Goal: Navigation & Orientation: Find specific page/section

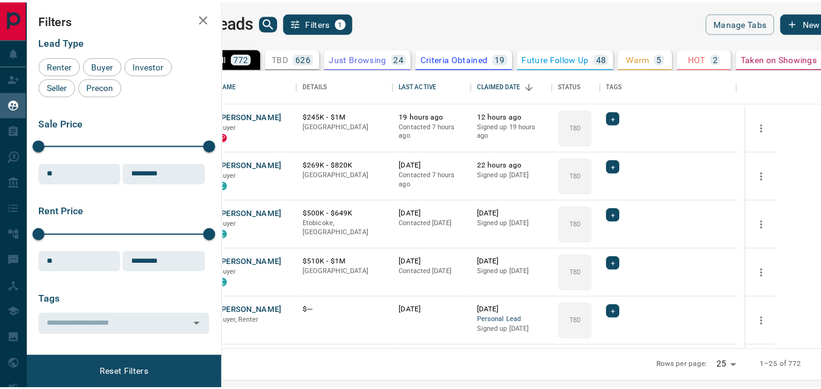
scroll to position [272, 591]
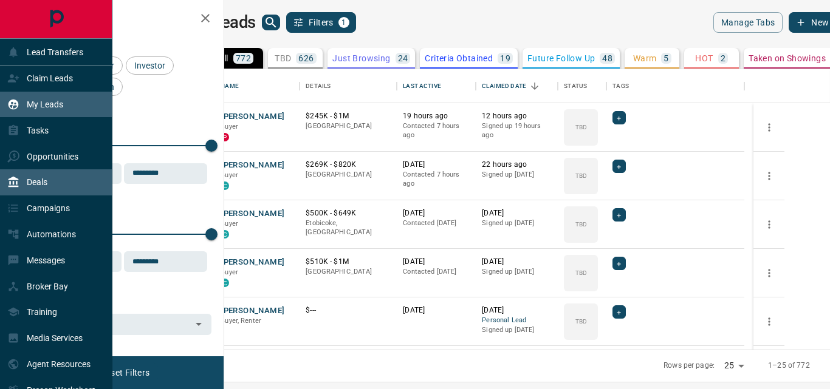
click at [49, 183] on div "Deals" at bounding box center [56, 182] width 112 height 26
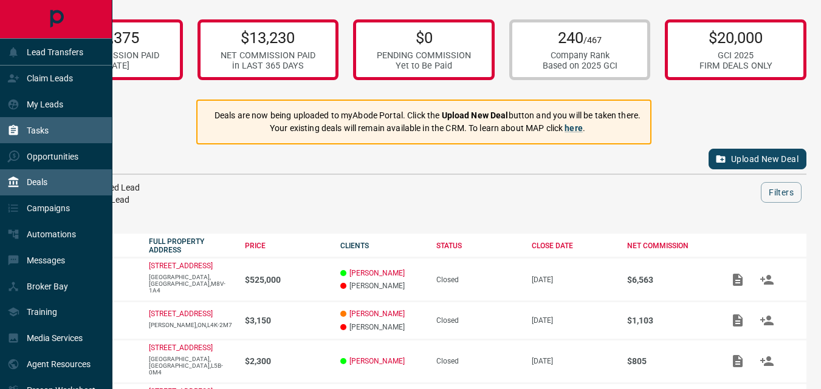
click at [36, 131] on p "Tasks" at bounding box center [38, 131] width 22 height 10
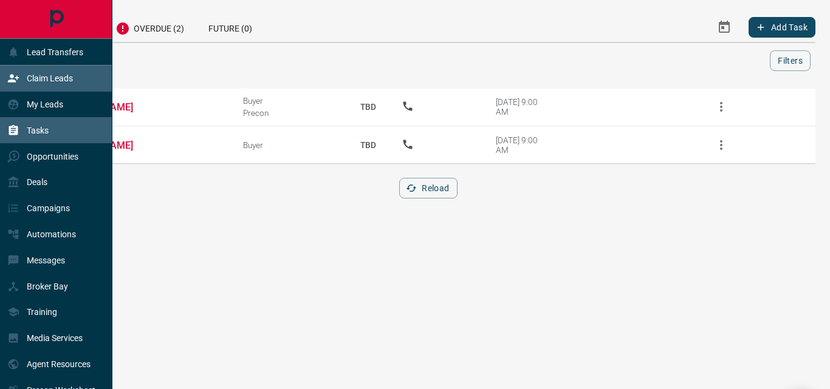
click at [36, 80] on p "Claim Leads" at bounding box center [50, 78] width 46 height 10
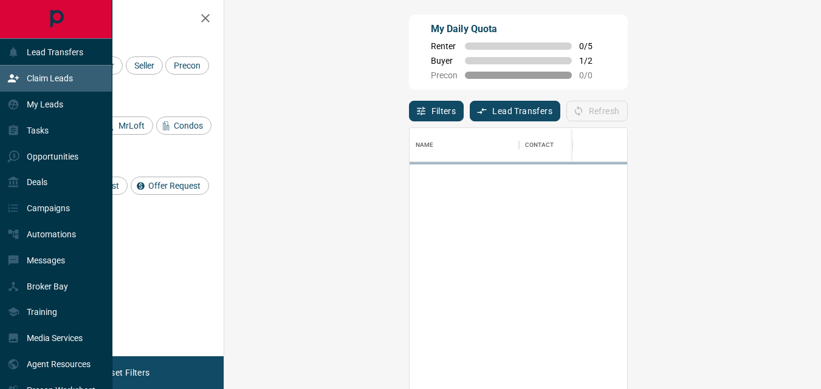
scroll to position [283, 561]
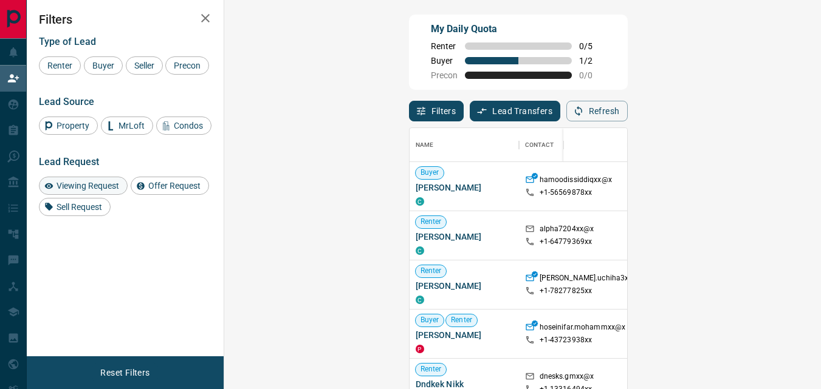
click at [95, 191] on span "Viewing Request" at bounding box center [87, 186] width 71 height 10
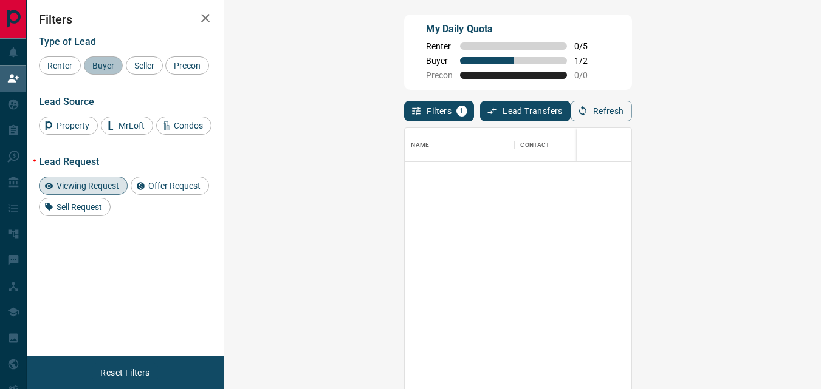
click at [107, 63] on span "Buyer" at bounding box center [103, 66] width 30 height 10
click at [109, 191] on span "Viewing Request" at bounding box center [87, 186] width 71 height 10
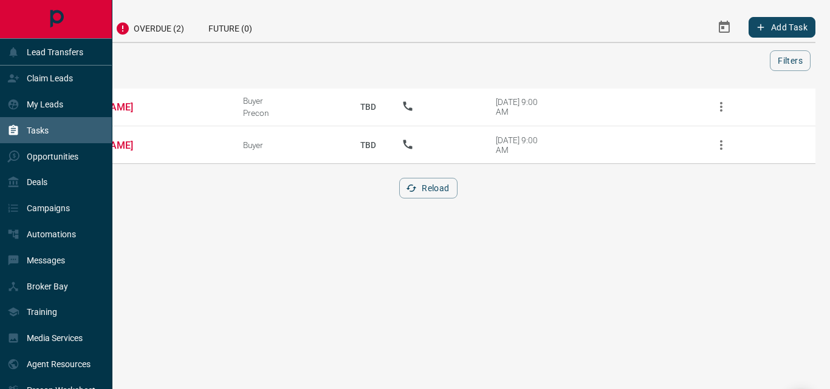
click at [41, 18] on div at bounding box center [56, 19] width 112 height 38
click at [56, 19] on icon "Main Page" at bounding box center [56, 18] width 27 height 27
click at [57, 159] on p "Opportunities" at bounding box center [53, 157] width 52 height 10
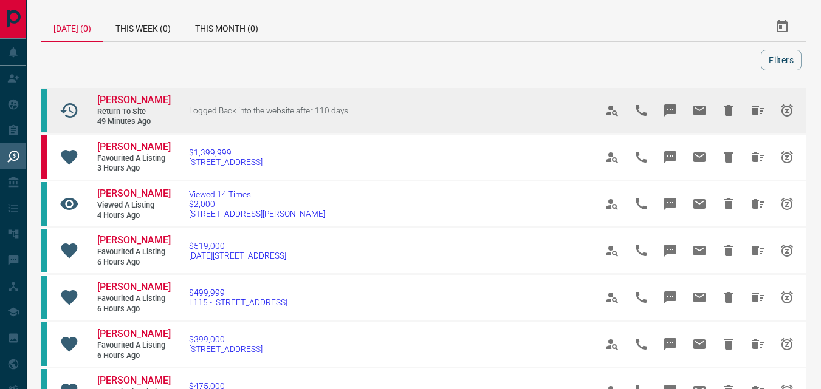
click at [118, 99] on span "[PERSON_NAME]" at bounding box center [133, 100] width 73 height 12
